Goal: Task Accomplishment & Management: Manage account settings

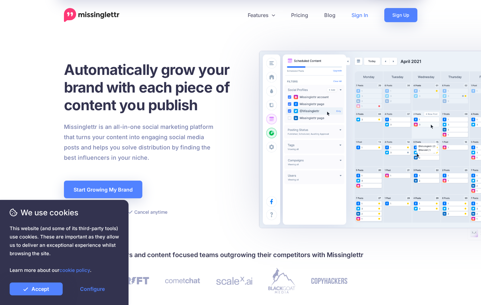
click at [356, 16] on link "Sign In" at bounding box center [359, 15] width 33 height 14
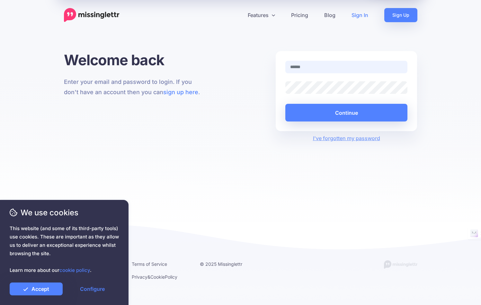
click at [331, 68] on input "text" at bounding box center [346, 67] width 122 height 13
type input "**********"
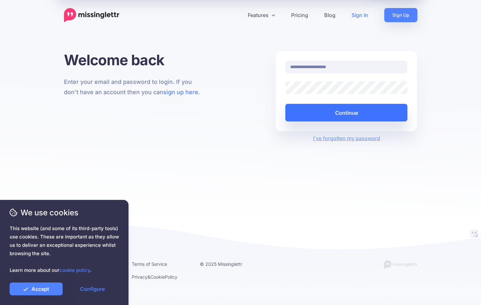
click at [337, 114] on button "Continue" at bounding box center [346, 113] width 122 height 18
click at [338, 110] on button "Continue" at bounding box center [346, 113] width 122 height 18
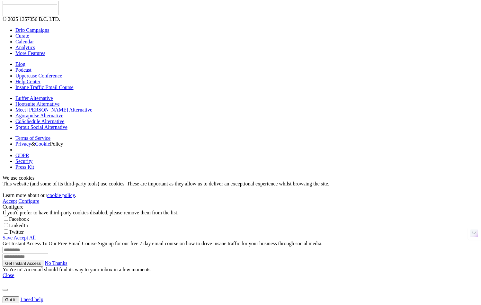
scroll to position [326, 0]
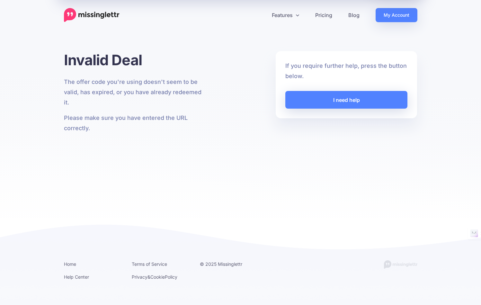
click at [190, 65] on h1 "Invalid Deal" at bounding box center [135, 60] width 142 height 18
click at [403, 18] on link "My Account" at bounding box center [396, 15] width 42 height 14
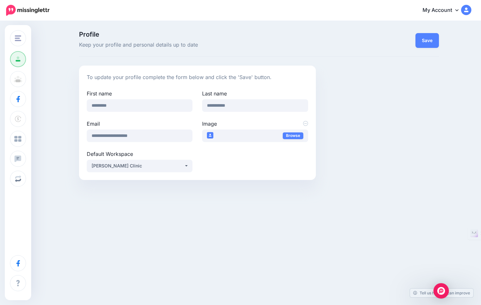
click at [454, 11] on link "My Account" at bounding box center [443, 11] width 55 height 16
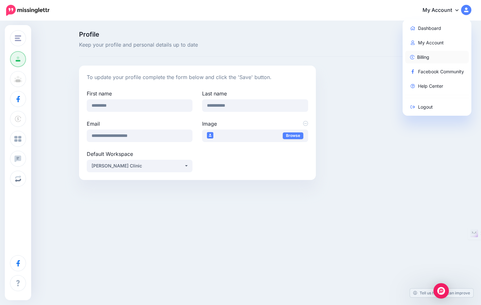
click at [432, 60] on link "Billing" at bounding box center [437, 57] width 64 height 13
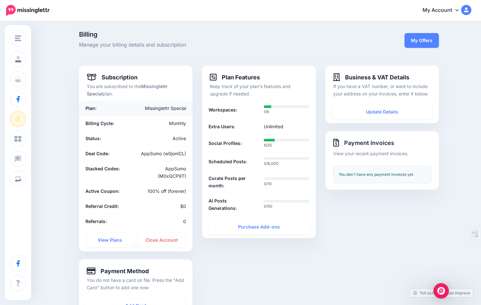
click at [165, 108] on div "Missinglettr Special" at bounding box center [154, 107] width 74 height 7
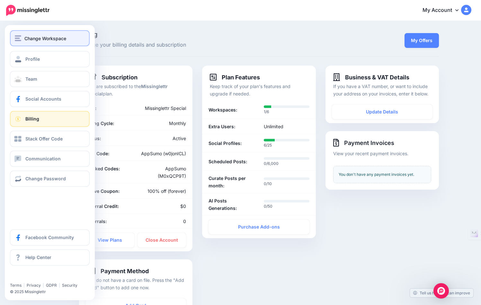
click at [28, 36] on span "Change Workspace" at bounding box center [45, 38] width 42 height 7
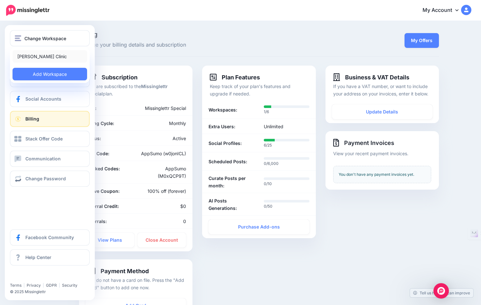
click at [34, 57] on link "[PERSON_NAME] Clinic" at bounding box center [50, 56] width 75 height 13
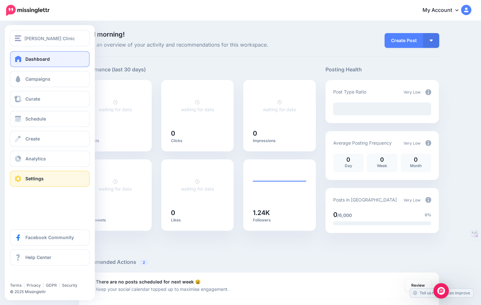
click at [37, 176] on span "Settings" at bounding box center [34, 178] width 18 height 5
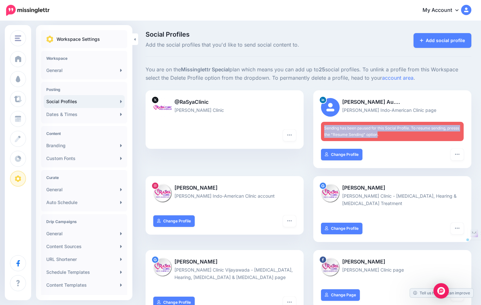
drag, startPoint x: 327, startPoint y: 128, endPoint x: 379, endPoint y: 137, distance: 53.0
click at [379, 137] on div "Sending has been paused for this Social Profile. To resume sending, presss the …" at bounding box center [392, 131] width 143 height 19
click at [395, 128] on span "Sending has been paused for this Social Profile. To resume sending, presss the …" at bounding box center [391, 131] width 135 height 11
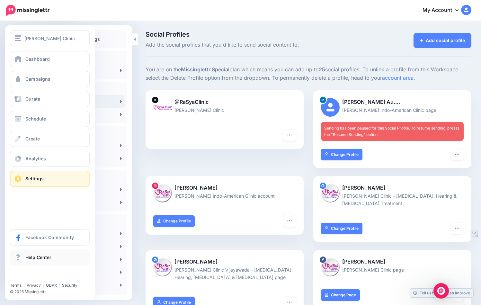
click at [36, 259] on span "Help Center" at bounding box center [38, 256] width 26 height 5
